Goal: Navigation & Orientation: Find specific page/section

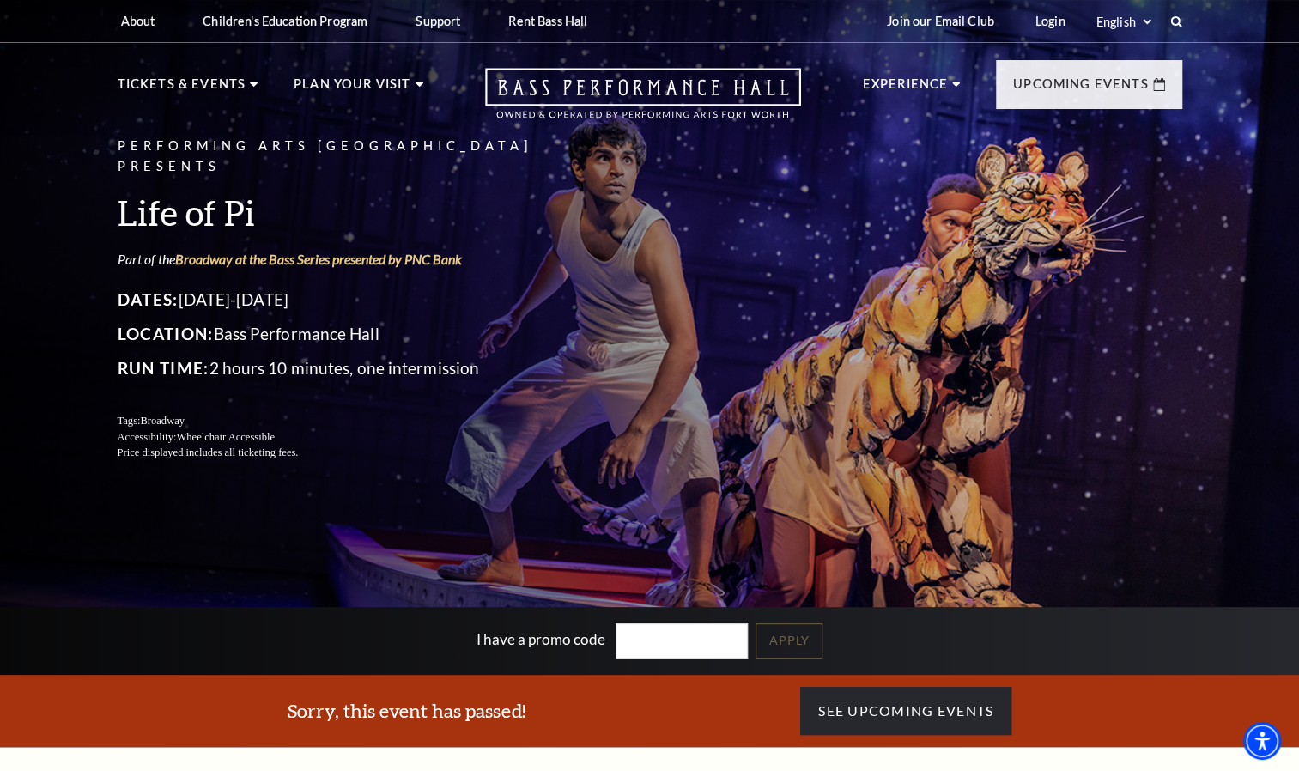
drag, startPoint x: 644, startPoint y: 89, endPoint x: 557, endPoint y: 132, distance: 96.7
click at [557, 132] on link "Open this option" at bounding box center [642, 102] width 439 height 68
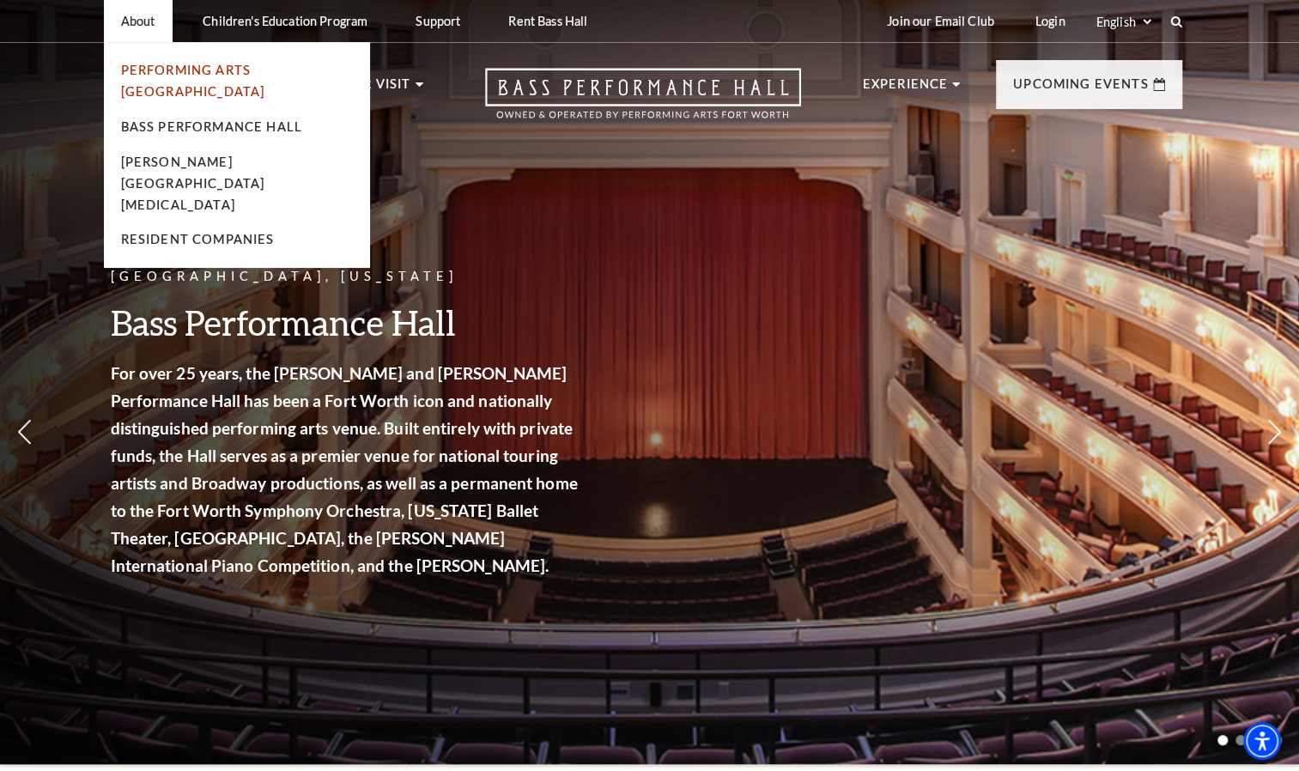
click at [164, 71] on link "Performing Arts [GEOGRAPHIC_DATA]" at bounding box center [193, 81] width 144 height 36
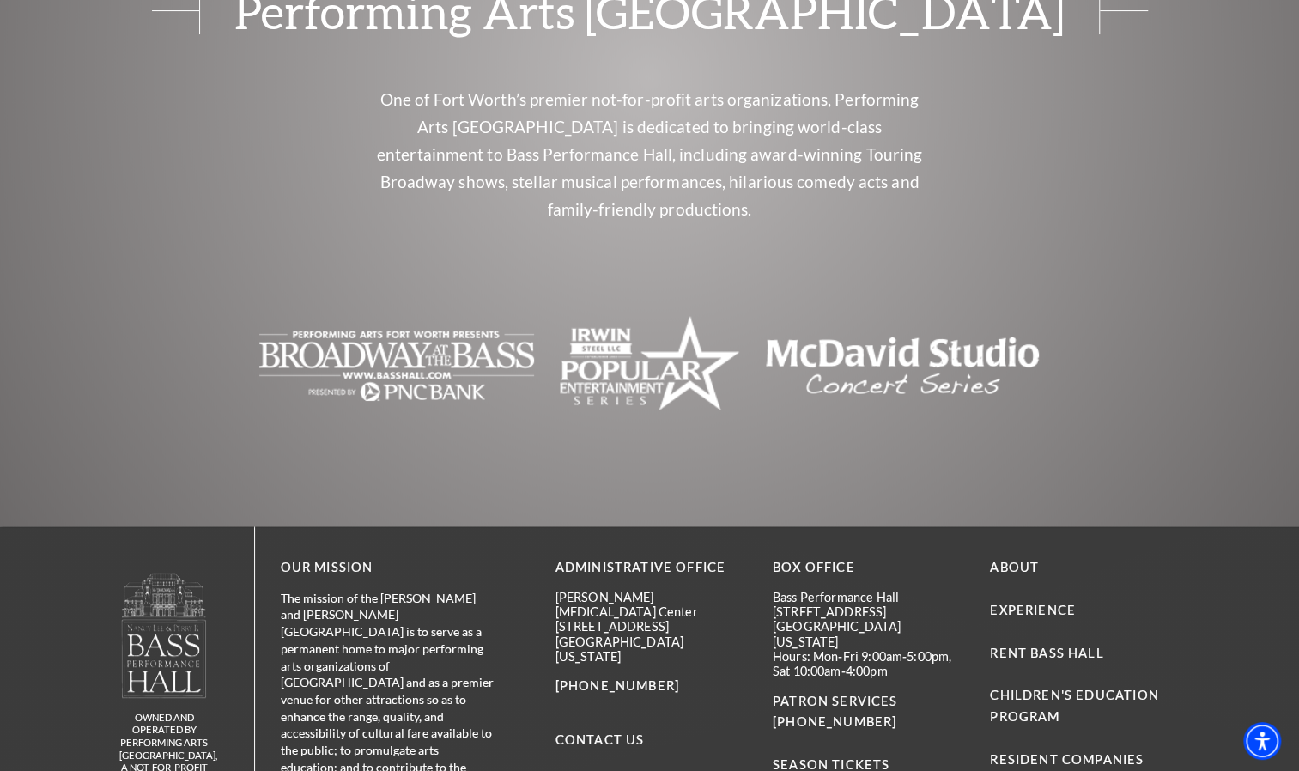
scroll to position [4150, 0]
